Goal: Task Accomplishment & Management: Manage account settings

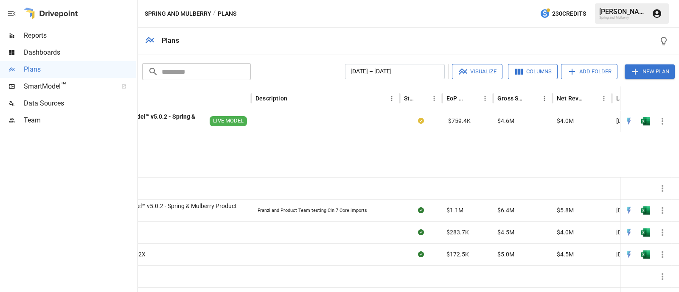
scroll to position [67, 0]
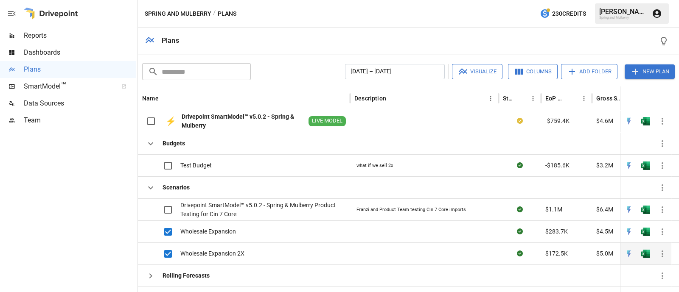
click at [665, 249] on icon "button" at bounding box center [662, 254] width 10 height 10
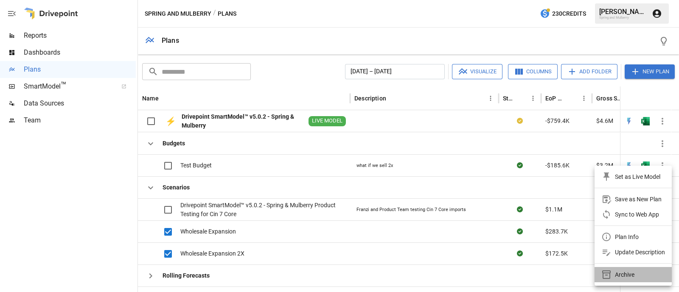
click at [625, 275] on div "Archive" at bounding box center [625, 275] width 20 height 10
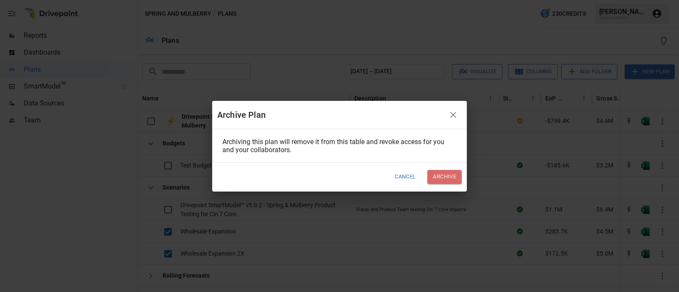
click at [436, 177] on button "Archive" at bounding box center [444, 177] width 34 height 14
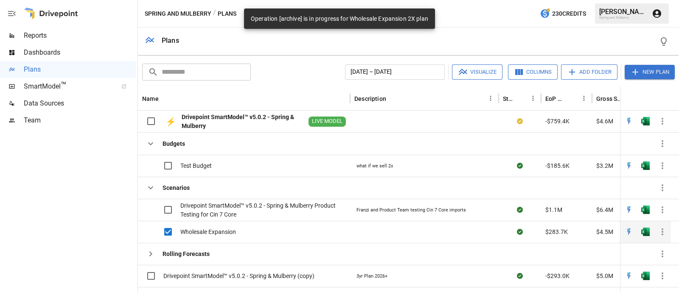
scroll to position [28, 0]
click at [664, 227] on icon "button" at bounding box center [662, 232] width 10 height 10
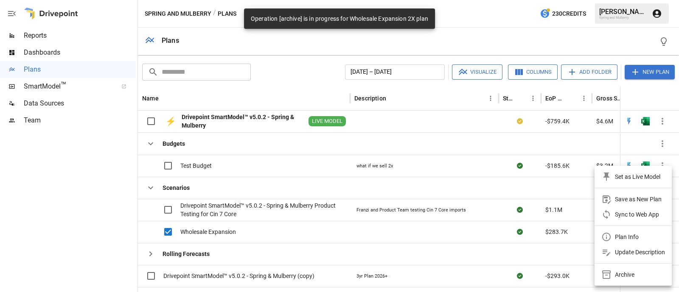
click at [624, 273] on div "Archive" at bounding box center [625, 275] width 20 height 10
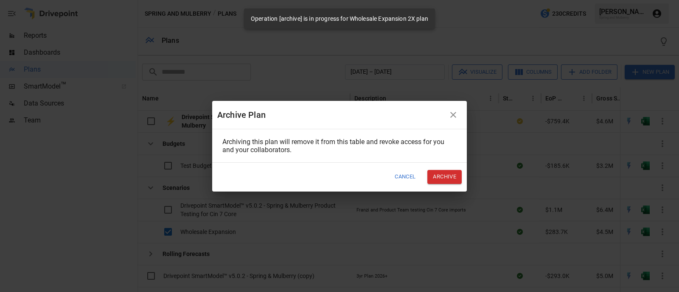
click at [453, 177] on button "Archive" at bounding box center [444, 177] width 34 height 14
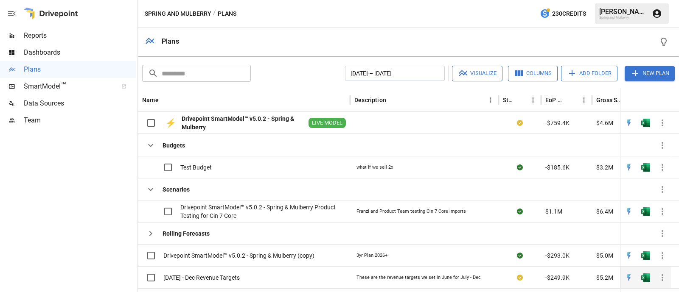
scroll to position [22, 0]
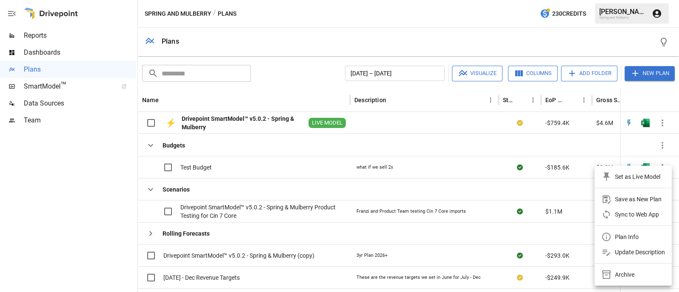
click at [619, 272] on div "Archive" at bounding box center [625, 275] width 20 height 10
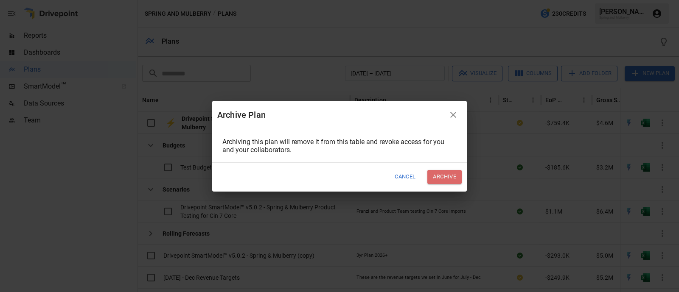
click at [446, 176] on button "Archive" at bounding box center [444, 177] width 34 height 14
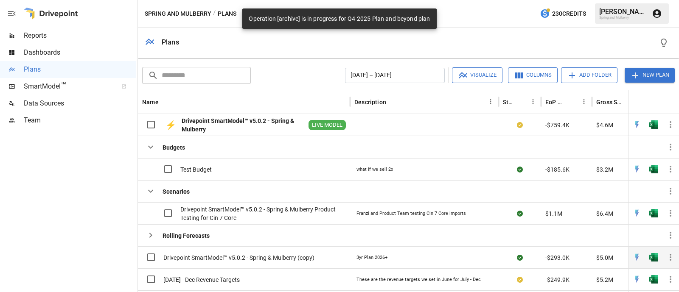
scroll to position [0, 0]
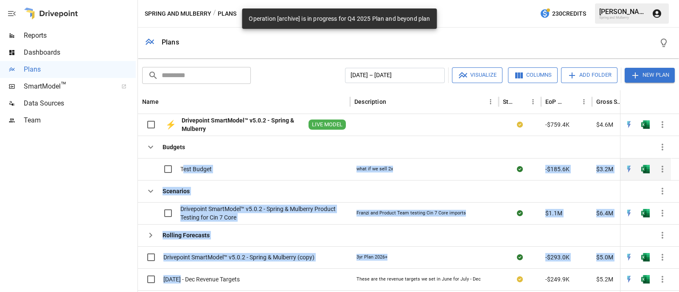
drag, startPoint x: 180, startPoint y: 250, endPoint x: 183, endPoint y: 141, distance: 108.7
click at [183, 141] on div "Budgets Test Budget what if we sell 2x -$185.6K $3.2M $2.8M [DATE] 1:55pm unkno…" at bounding box center [507, 224] width 738 height 177
click at [242, 180] on div "Scenarios" at bounding box center [244, 191] width 212 height 22
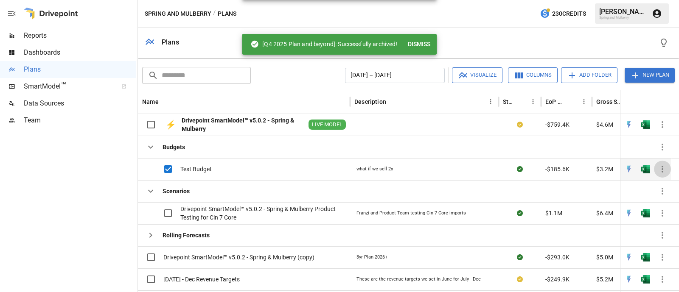
click at [666, 164] on icon "button" at bounding box center [662, 169] width 10 height 10
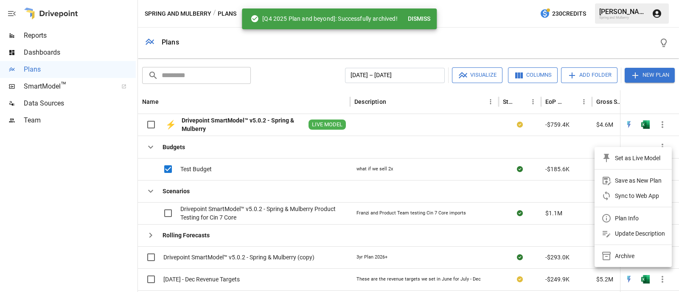
click at [627, 257] on div "Archive" at bounding box center [625, 256] width 20 height 10
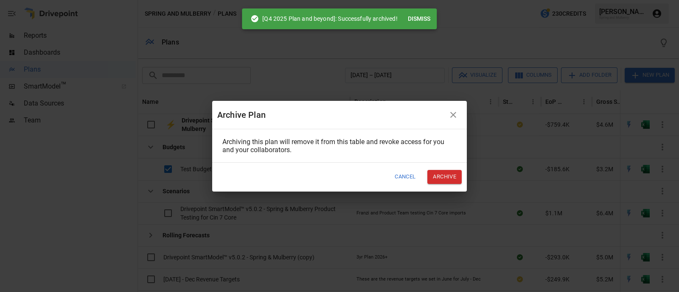
click at [451, 179] on button "Archive" at bounding box center [444, 177] width 34 height 14
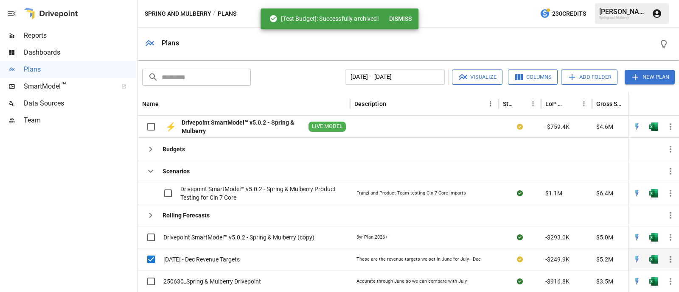
click at [670, 255] on icon "button" at bounding box center [671, 260] width 10 height 10
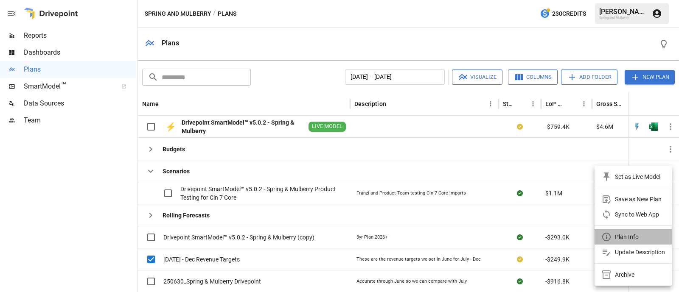
click at [631, 235] on div "Plan Info" at bounding box center [627, 237] width 24 height 10
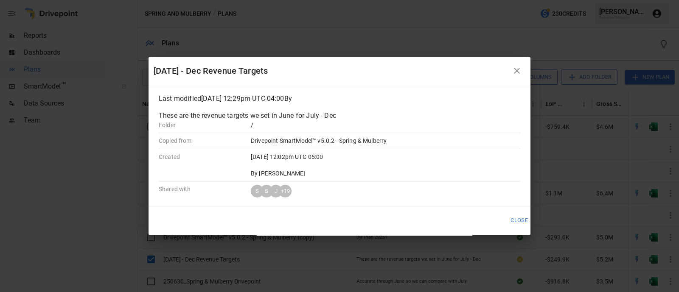
click at [522, 66] on icon "button" at bounding box center [517, 71] width 10 height 10
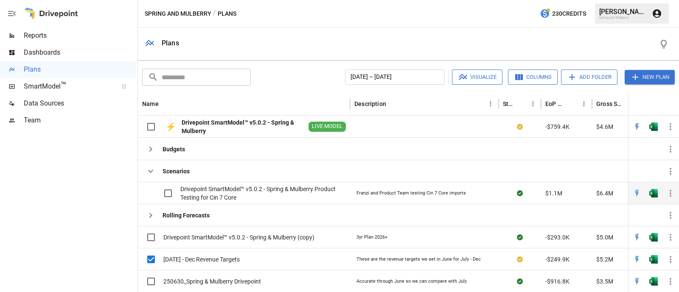
drag, startPoint x: 285, startPoint y: 230, endPoint x: 274, endPoint y: 154, distance: 77.2
click at [274, 154] on div "Budgets Scenarios Drivepoint SmartModel™ v5.0.2 - Spring & Mulberry Product Tes…" at bounding box center [503, 215] width 730 height 155
click at [201, 251] on div "[DATE] - Dec Revenue Targets" at bounding box center [191, 260] width 98 height 18
click at [202, 256] on span "[DATE] - Dec Revenue Targets" at bounding box center [201, 260] width 76 height 8
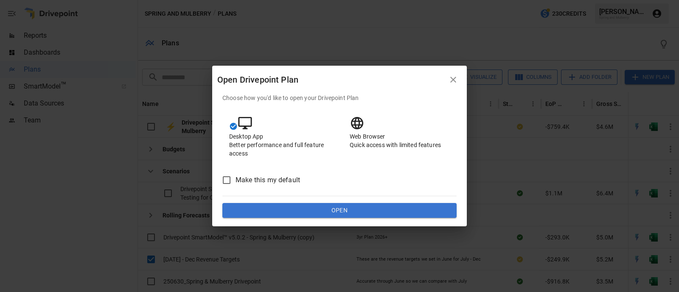
click at [455, 79] on icon "button" at bounding box center [453, 80] width 10 height 10
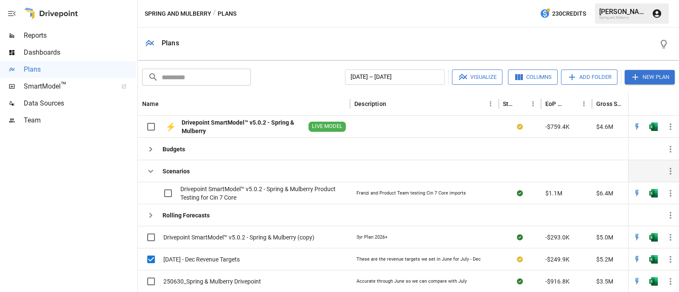
click at [149, 166] on icon "button" at bounding box center [151, 171] width 10 height 10
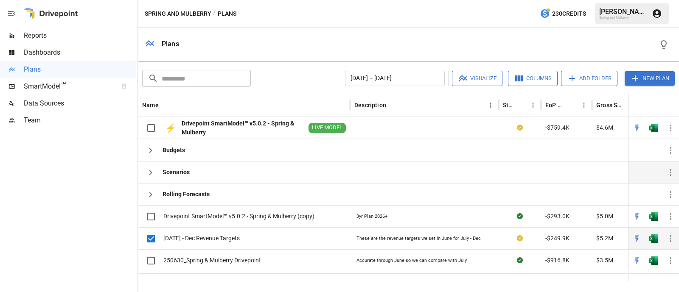
click at [672, 234] on icon "button" at bounding box center [671, 239] width 10 height 10
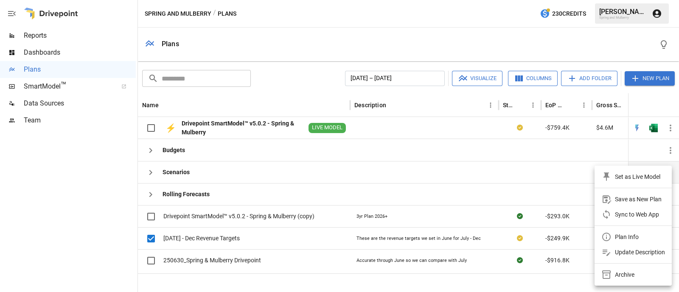
click at [645, 211] on div "Sync to Web App" at bounding box center [637, 215] width 44 height 10
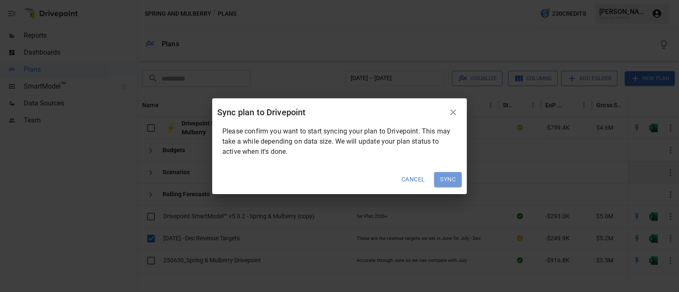
click at [446, 182] on button "Sync" at bounding box center [448, 179] width 28 height 15
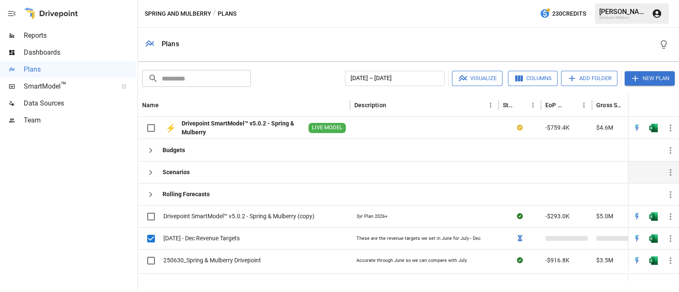
click at [654, 274] on div at bounding box center [653, 278] width 51 height 8
click at [657, 93] on div at bounding box center [653, 104] width 8 height 23
click at [510, 274] on div at bounding box center [477, 278] width 679 height 8
